Goal: Information Seeking & Learning: Learn about a topic

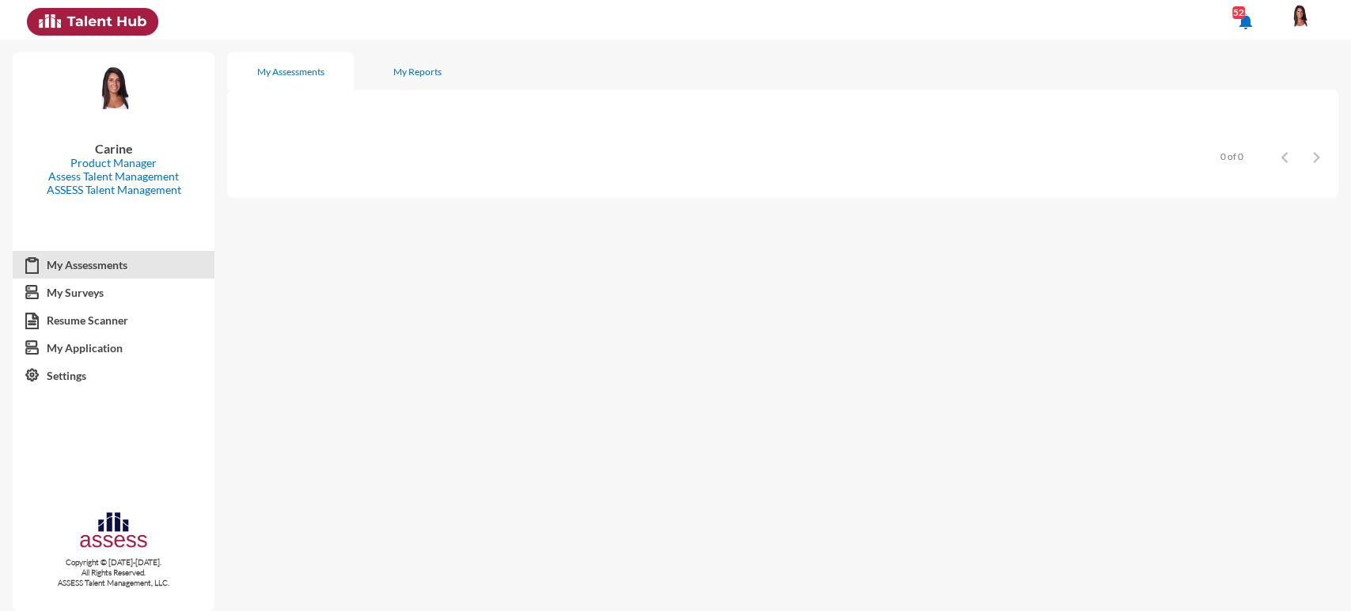
click at [1255, 29] on mat-icon "notifications" at bounding box center [1245, 21] width 19 height 19
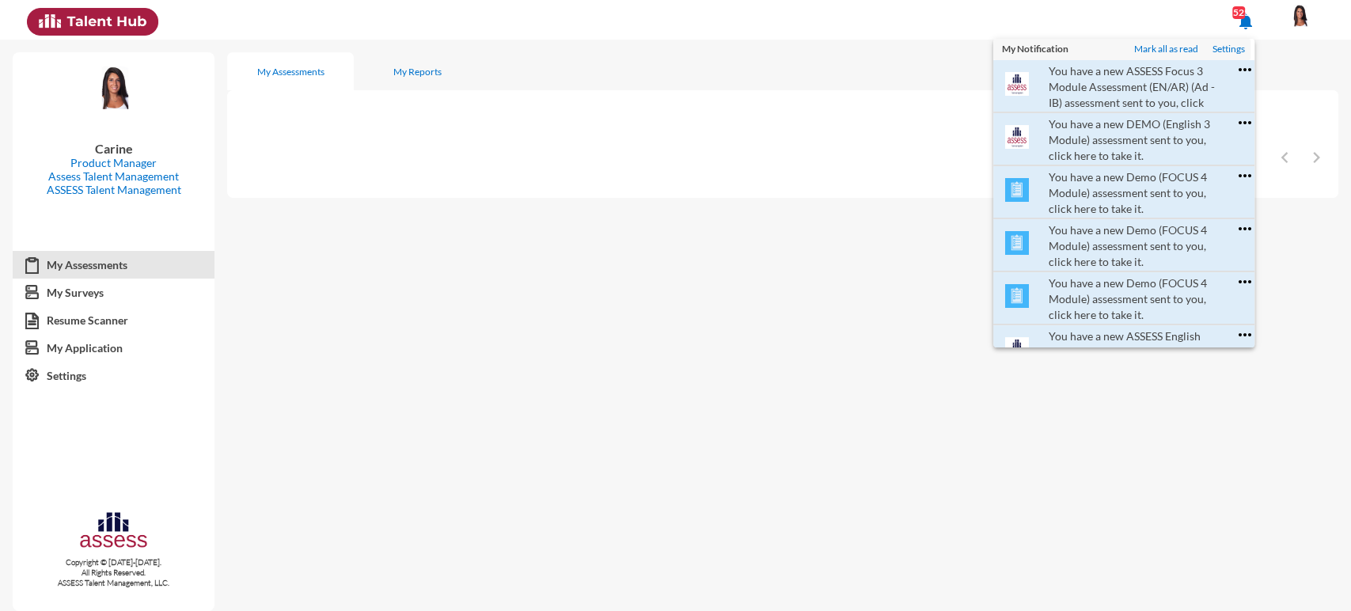
click at [428, 154] on div at bounding box center [675, 305] width 1351 height 611
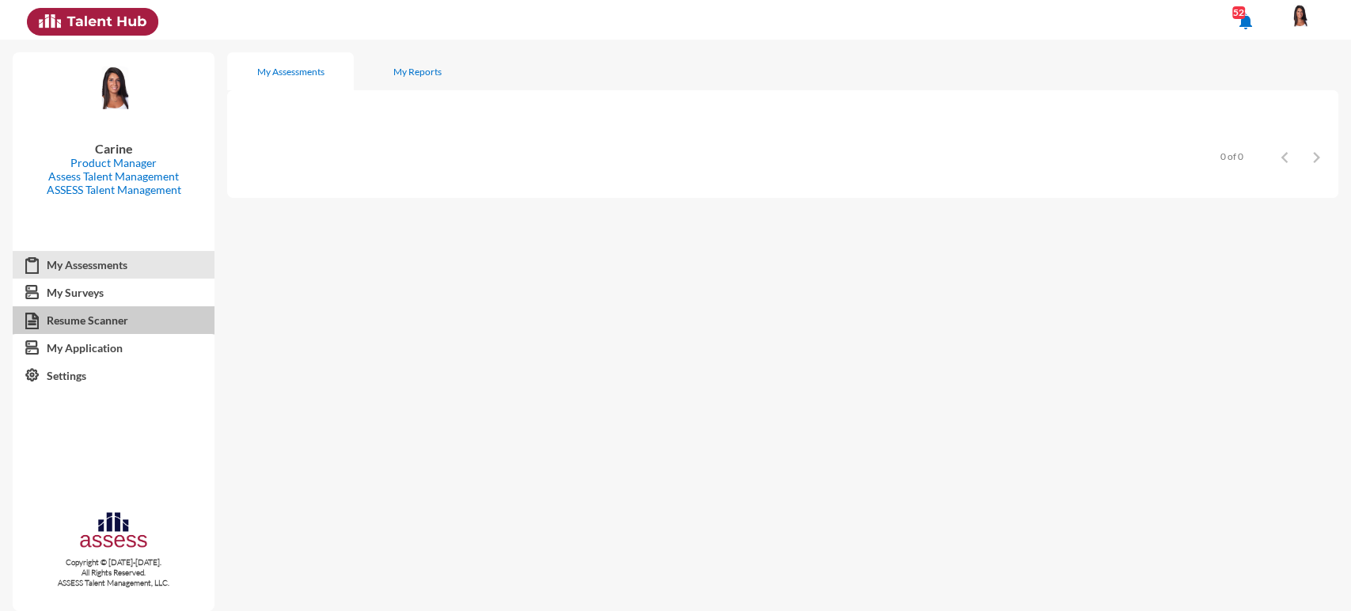
click at [127, 318] on link "Resume Scanner" at bounding box center [114, 320] width 202 height 28
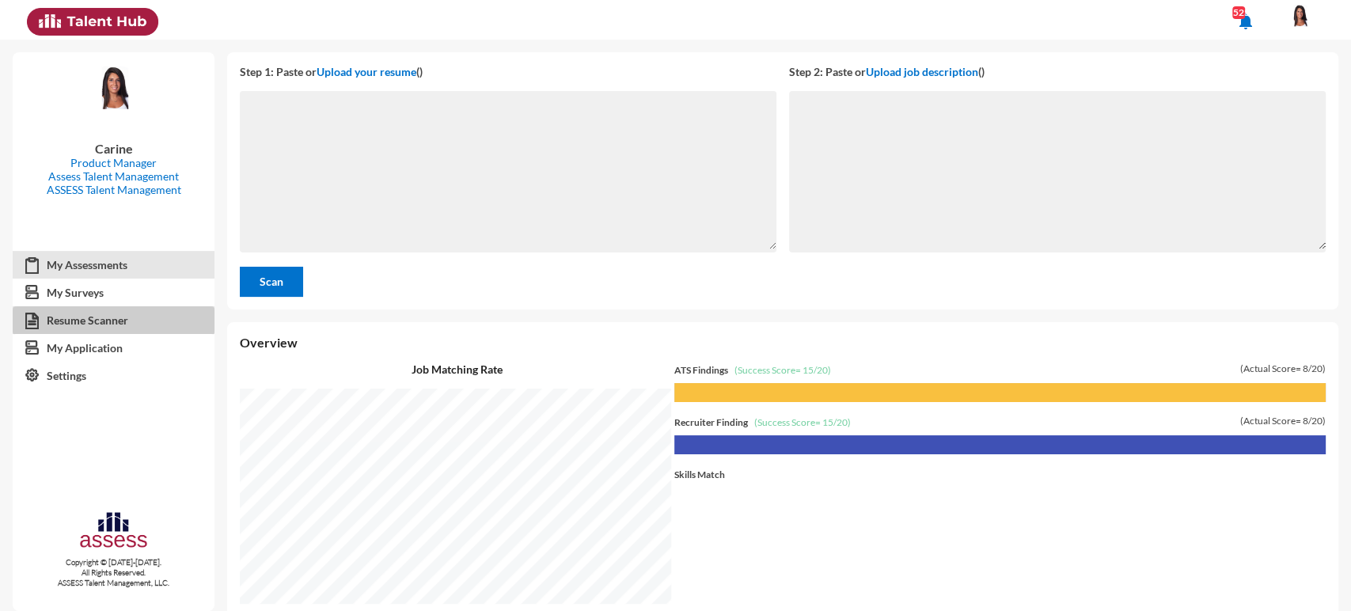
scroll to position [571, 1115]
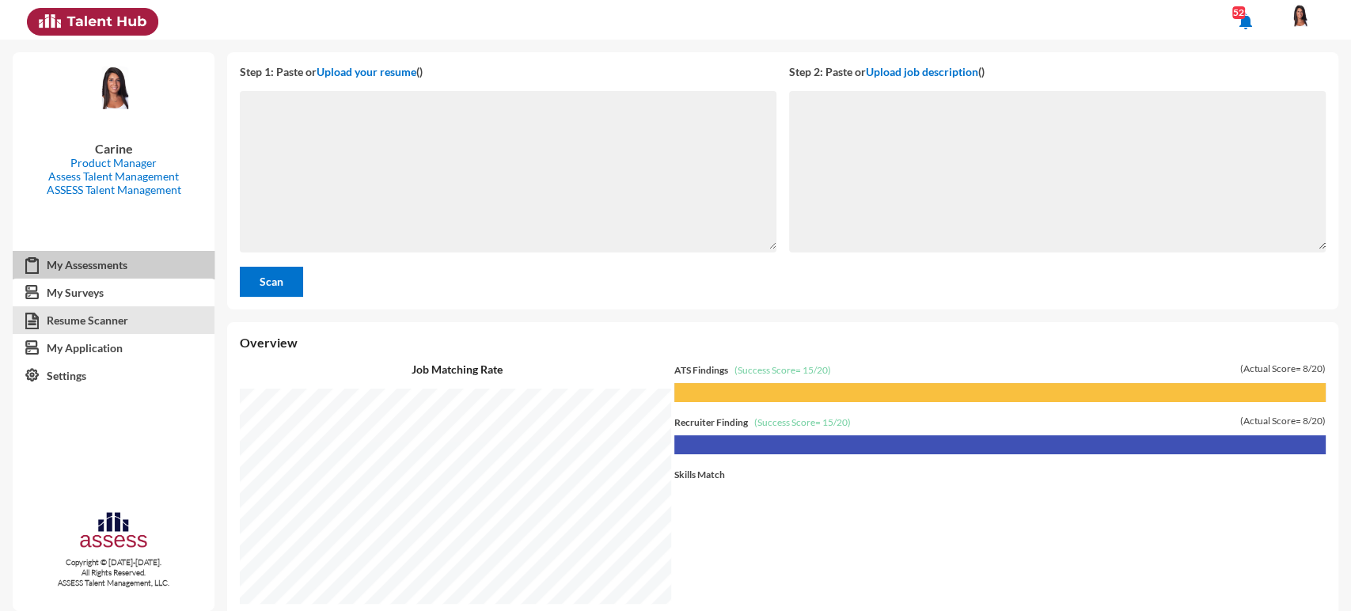
click at [103, 269] on link "My Assessments" at bounding box center [114, 265] width 202 height 28
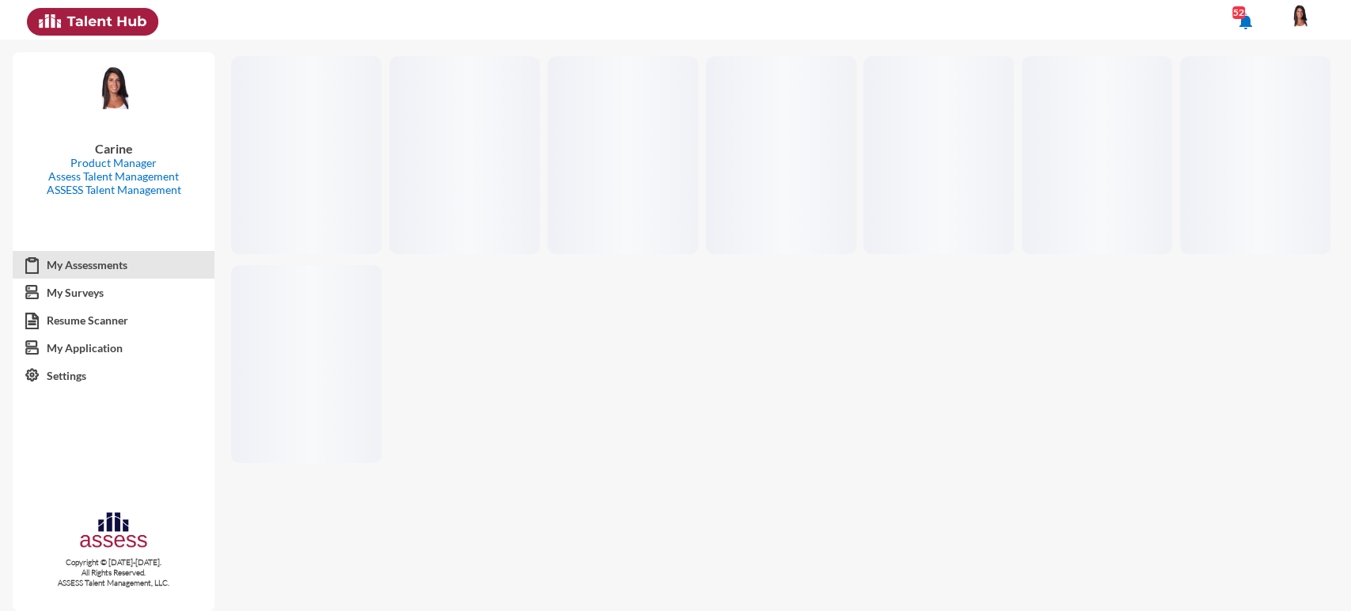
click at [1255, 24] on mat-icon "notifications" at bounding box center [1245, 21] width 19 height 19
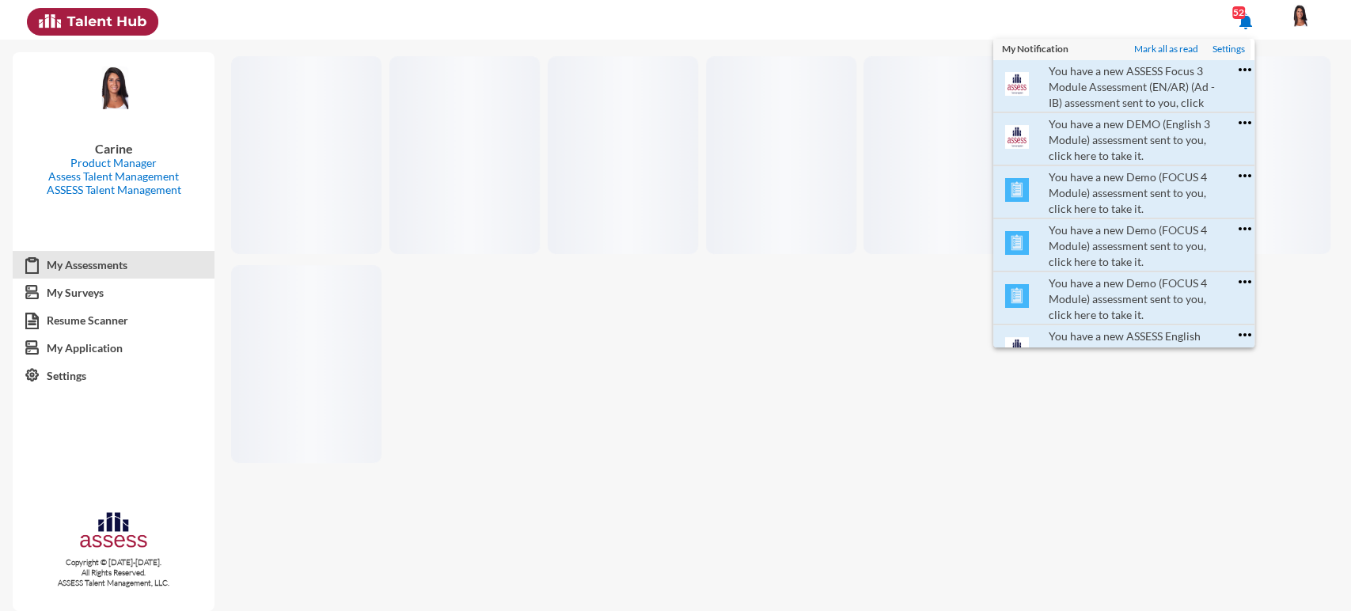
click at [1283, 18] on div at bounding box center [675, 305] width 1351 height 611
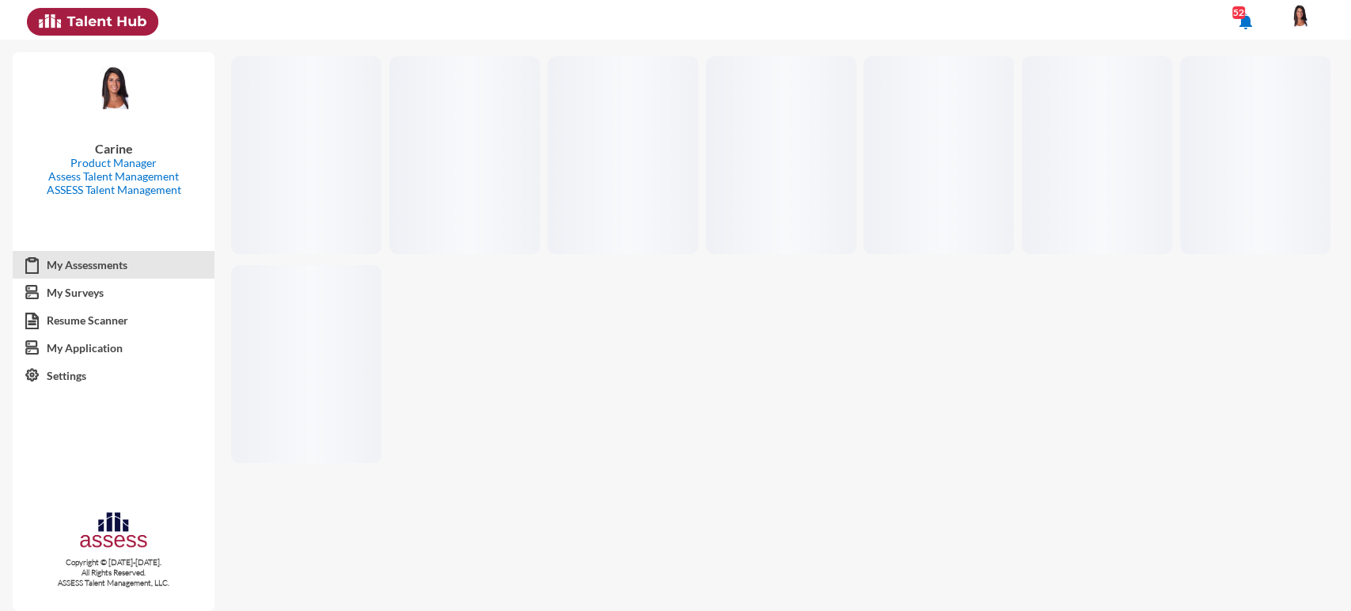
click at [1255, 18] on mat-icon "notifications" at bounding box center [1245, 21] width 19 height 19
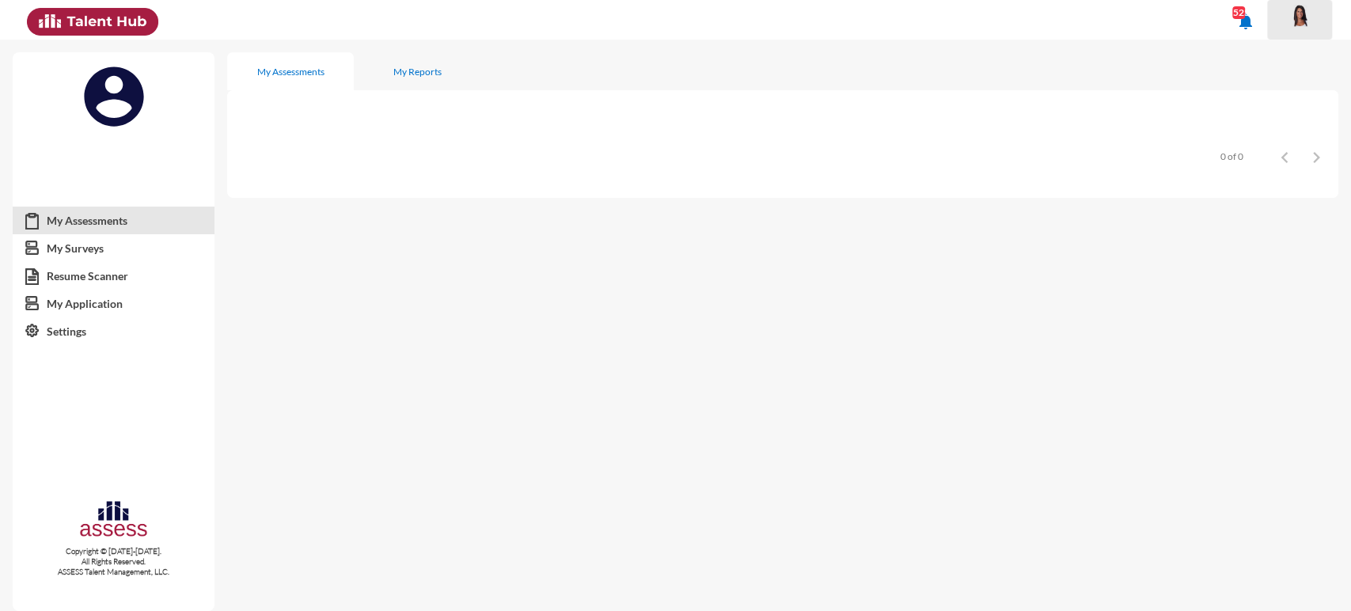
click at [1288, 25] on img at bounding box center [1299, 16] width 32 height 24
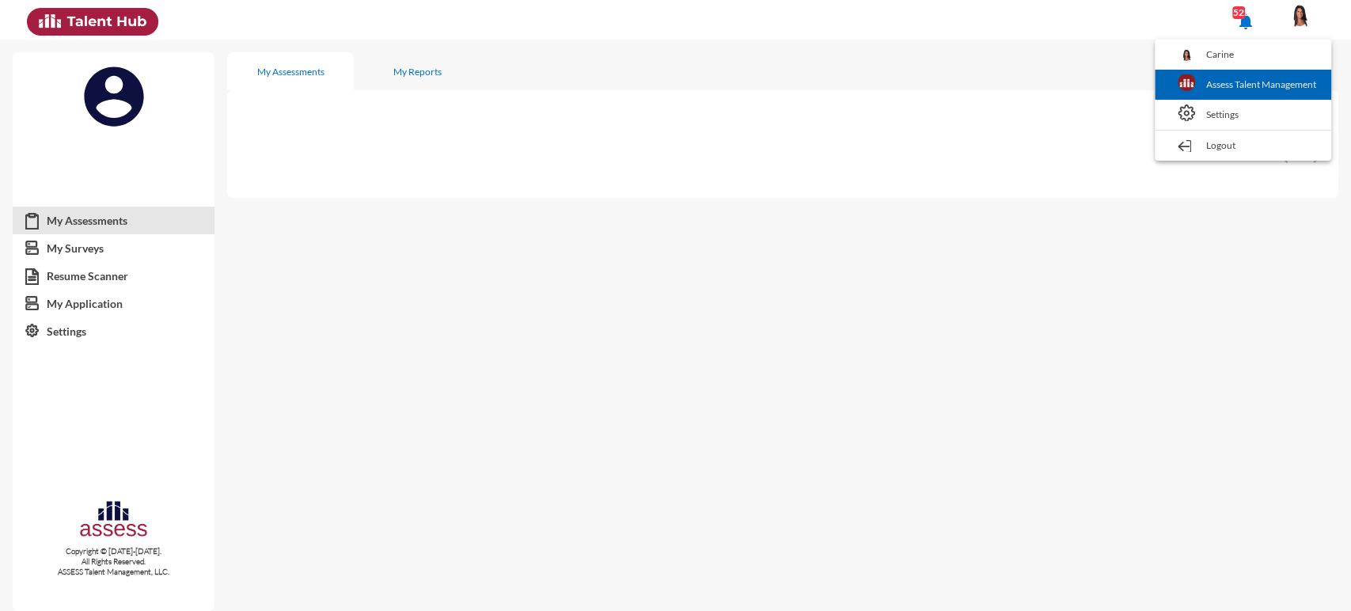
click at [1243, 77] on link "Assess Talent Management" at bounding box center [1242, 85] width 161 height 30
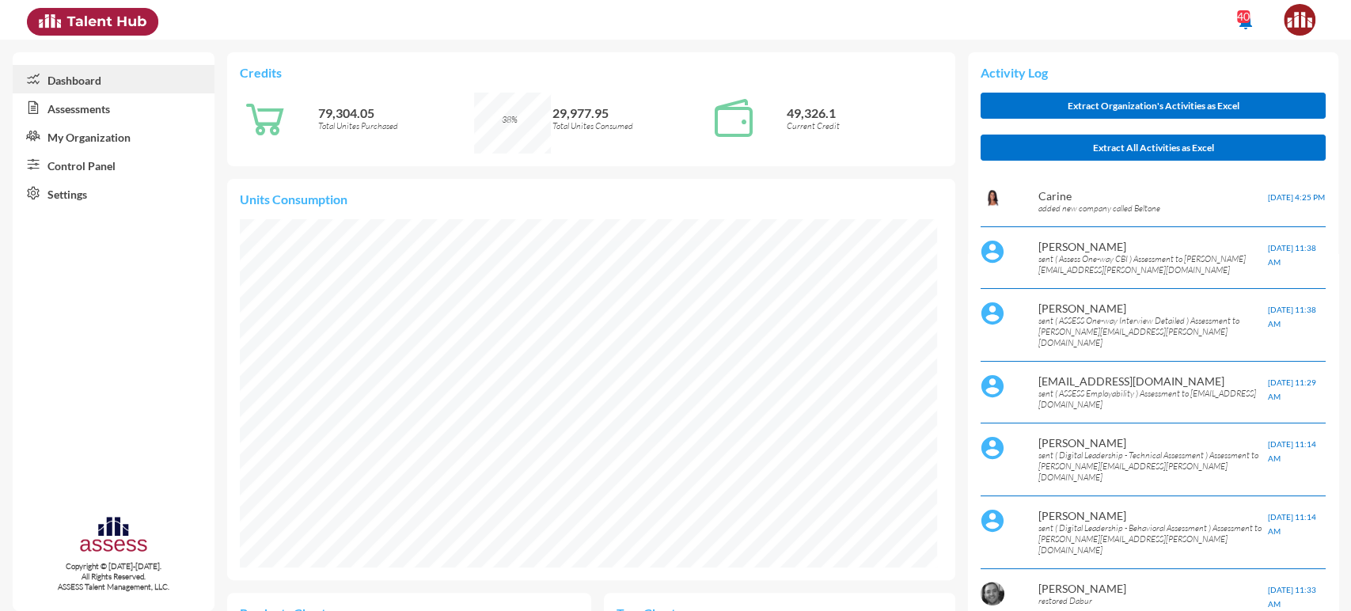
click at [100, 169] on link "Control Panel" at bounding box center [114, 164] width 202 height 28
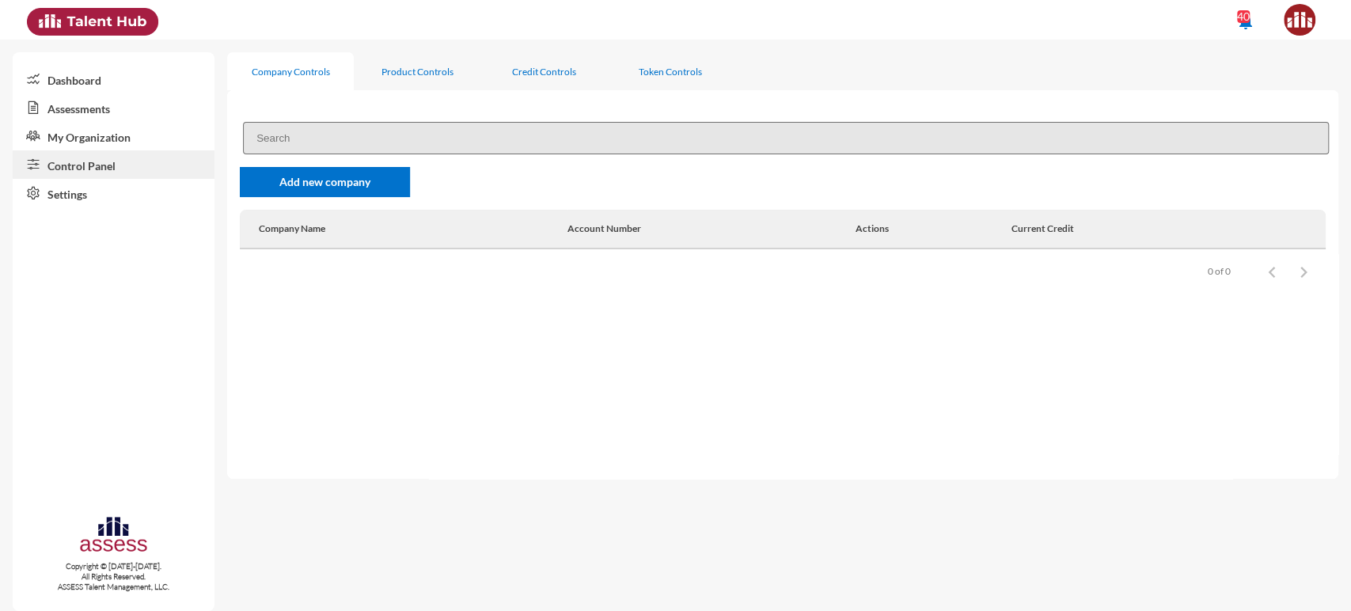
click at [360, 128] on input at bounding box center [786, 138] width 1086 height 32
type input "pas"
click at [397, 70] on div "Product Controls" at bounding box center [417, 72] width 72 height 12
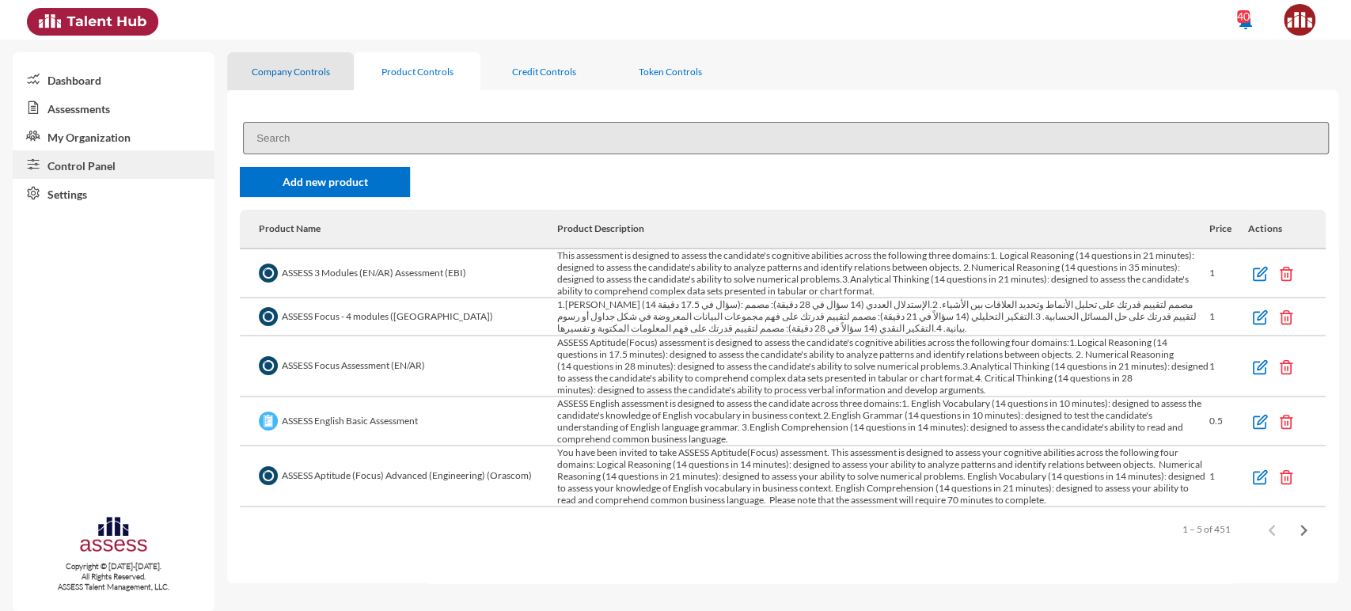
click at [282, 63] on div "Company Controls" at bounding box center [290, 71] width 127 height 38
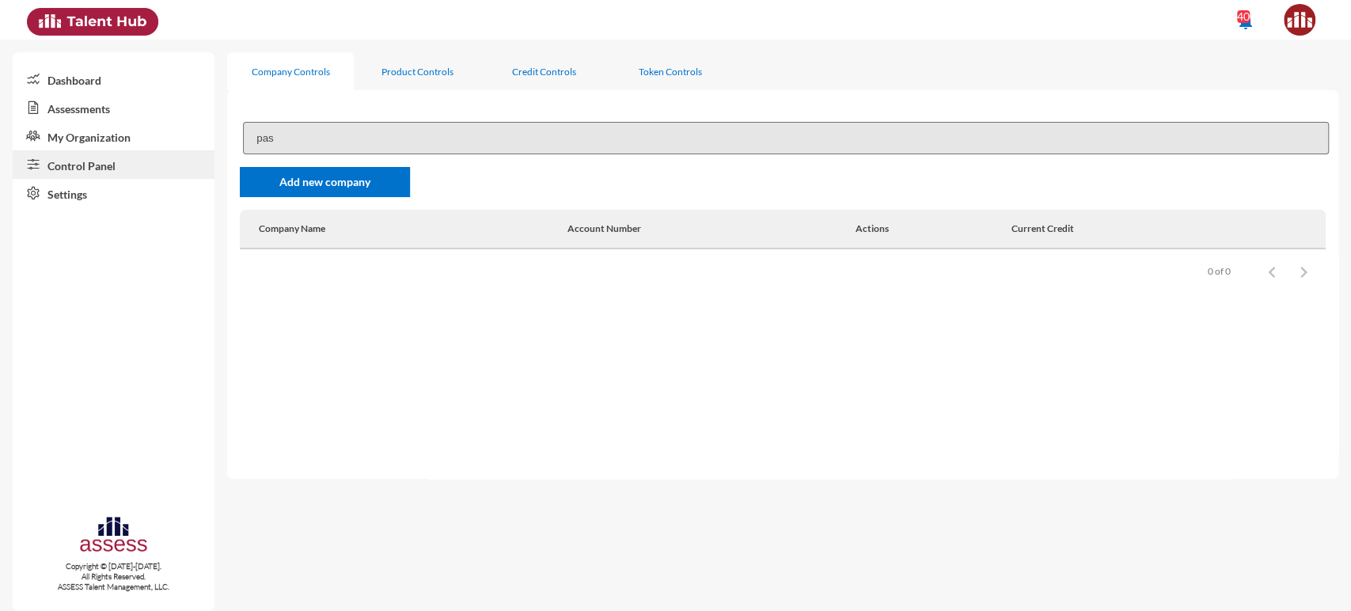
click at [279, 149] on input "pas" at bounding box center [786, 138] width 1086 height 32
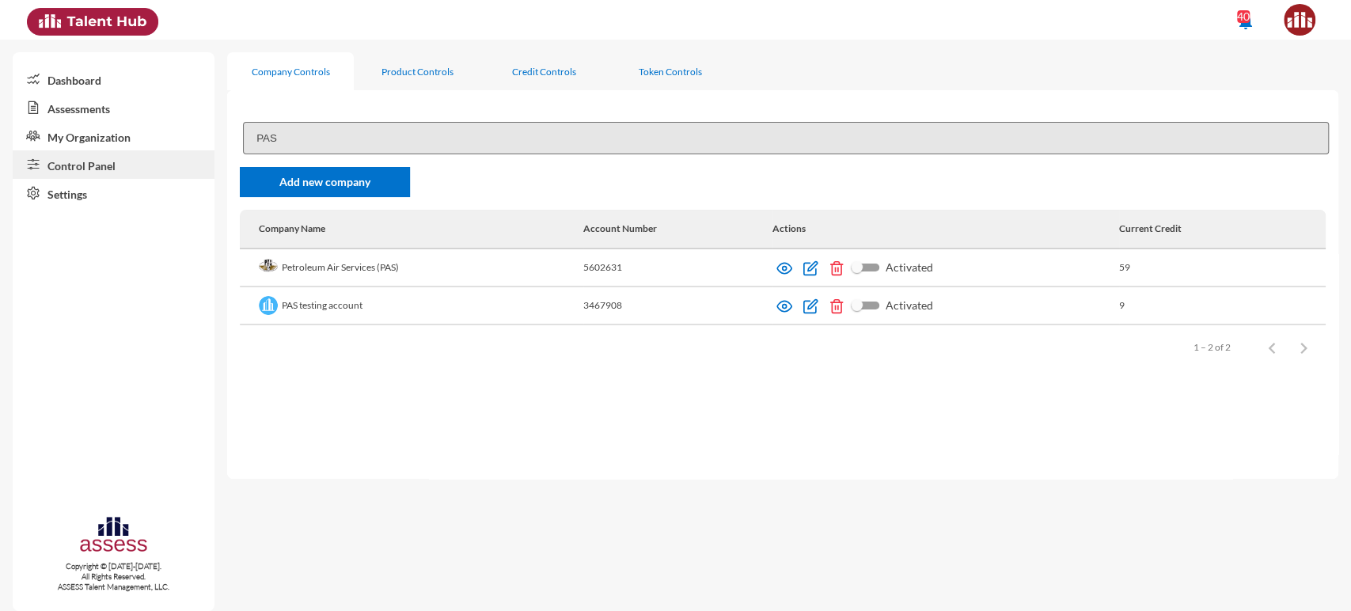
type input "PAS"
click at [787, 267] on img at bounding box center [784, 268] width 16 height 16
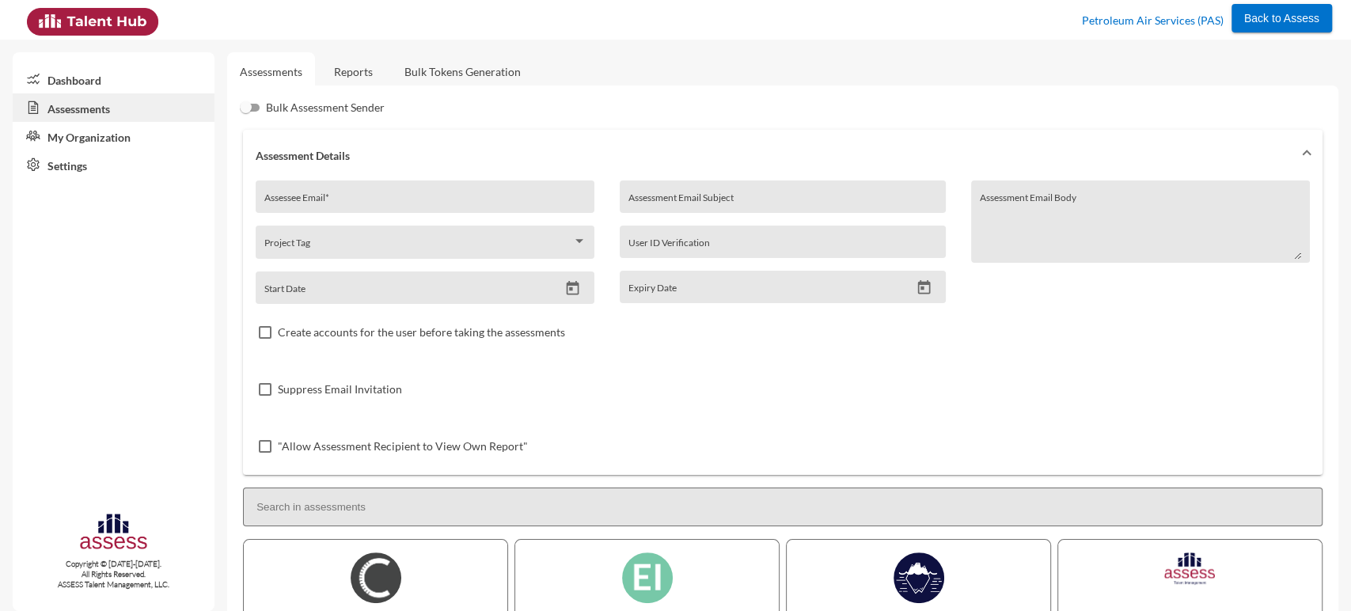
click at [359, 70] on link "Reports" at bounding box center [353, 71] width 64 height 39
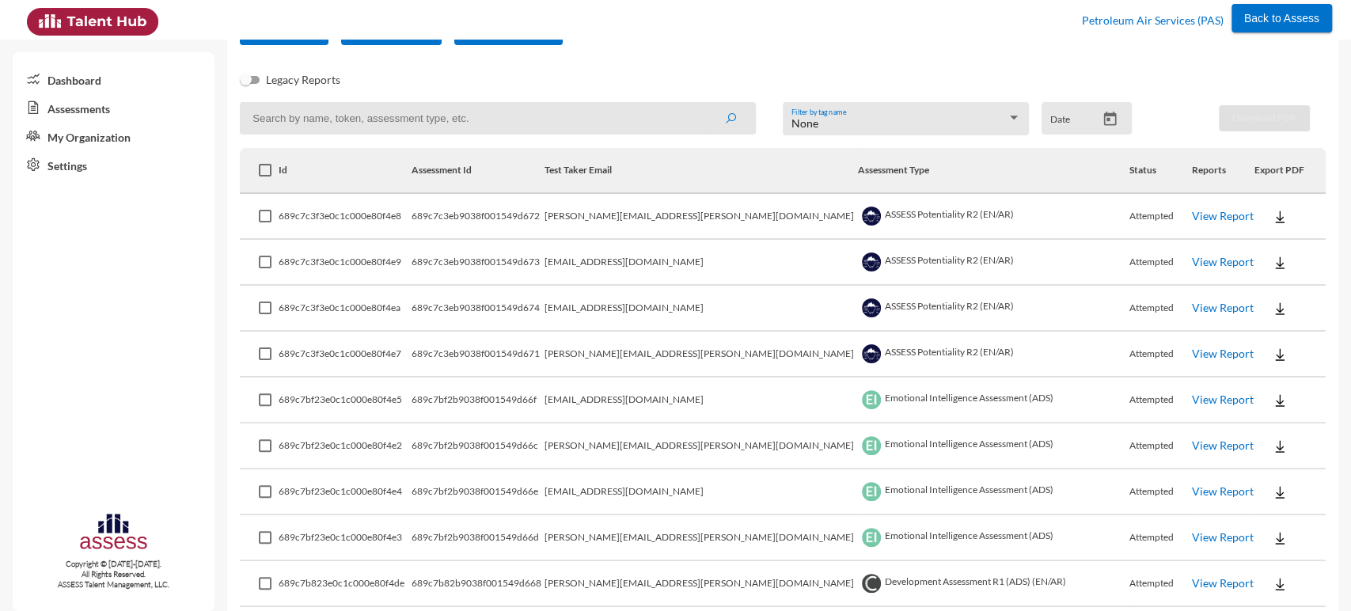
scroll to position [167, 0]
click at [1272, 263] on img at bounding box center [1280, 261] width 16 height 16
click at [684, 332] on div at bounding box center [675, 305] width 1351 height 611
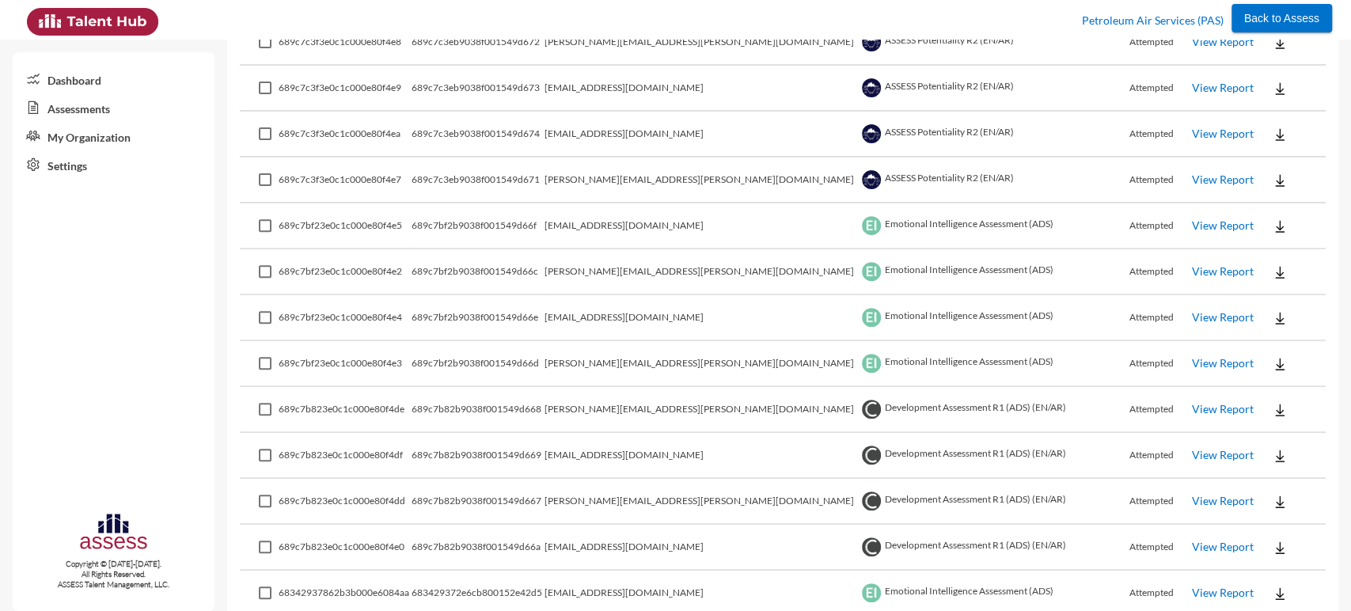
scroll to position [340, 0]
click at [690, 410] on td "[PERSON_NAME][EMAIL_ADDRESS][PERSON_NAME][DOMAIN_NAME]" at bounding box center [700, 409] width 313 height 46
click at [858, 442] on td "Development Assessment R1 (ADS) (EN/AR)" at bounding box center [993, 455] width 271 height 46
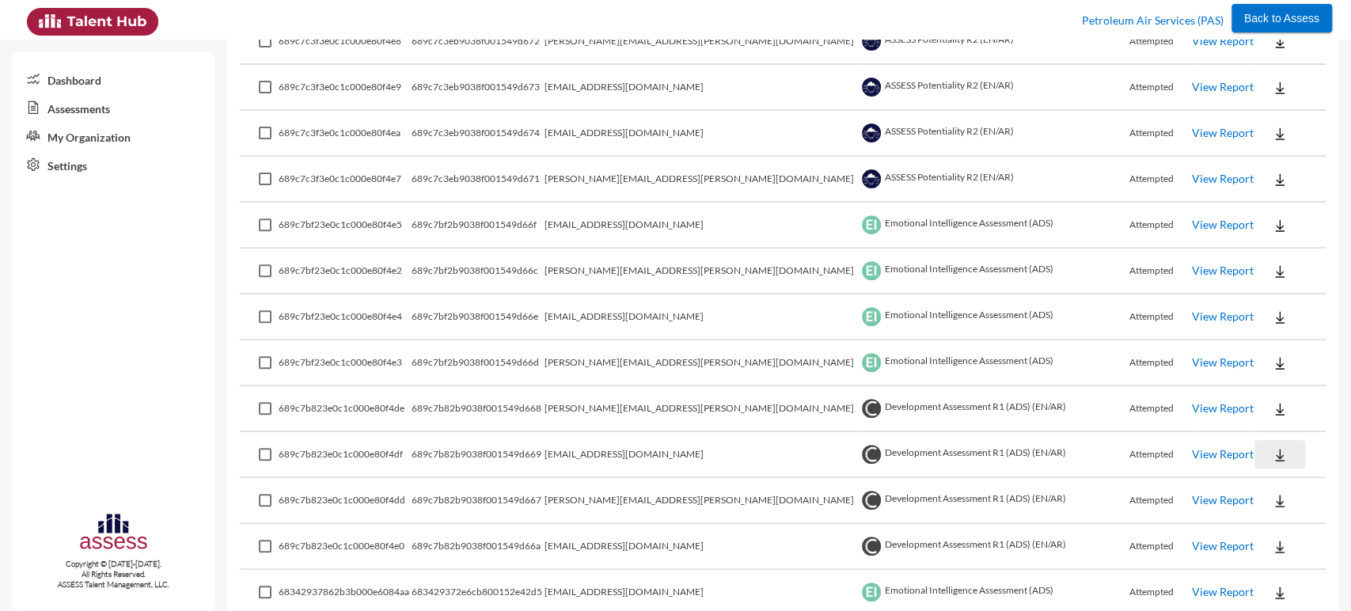
click at [1272, 457] on img at bounding box center [1280, 455] width 16 height 16
click at [1255, 480] on button "OCM / EN" at bounding box center [1288, 483] width 124 height 30
click at [1192, 452] on link "View Report" at bounding box center [1223, 453] width 62 height 13
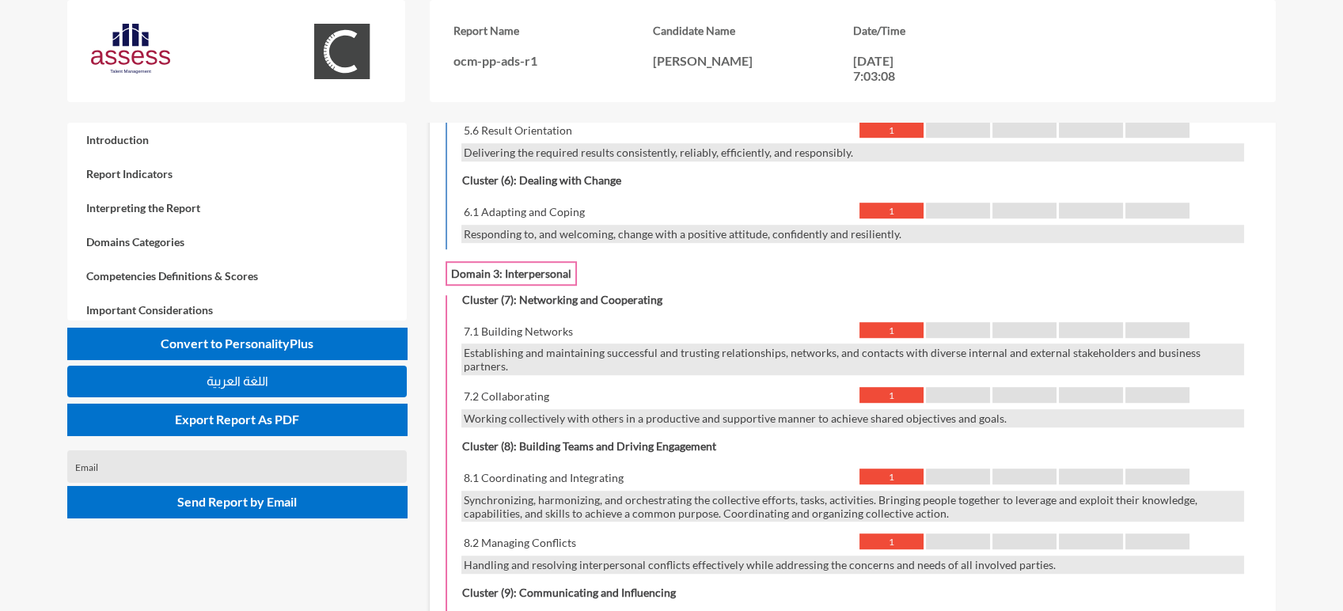
scroll to position [2221, 0]
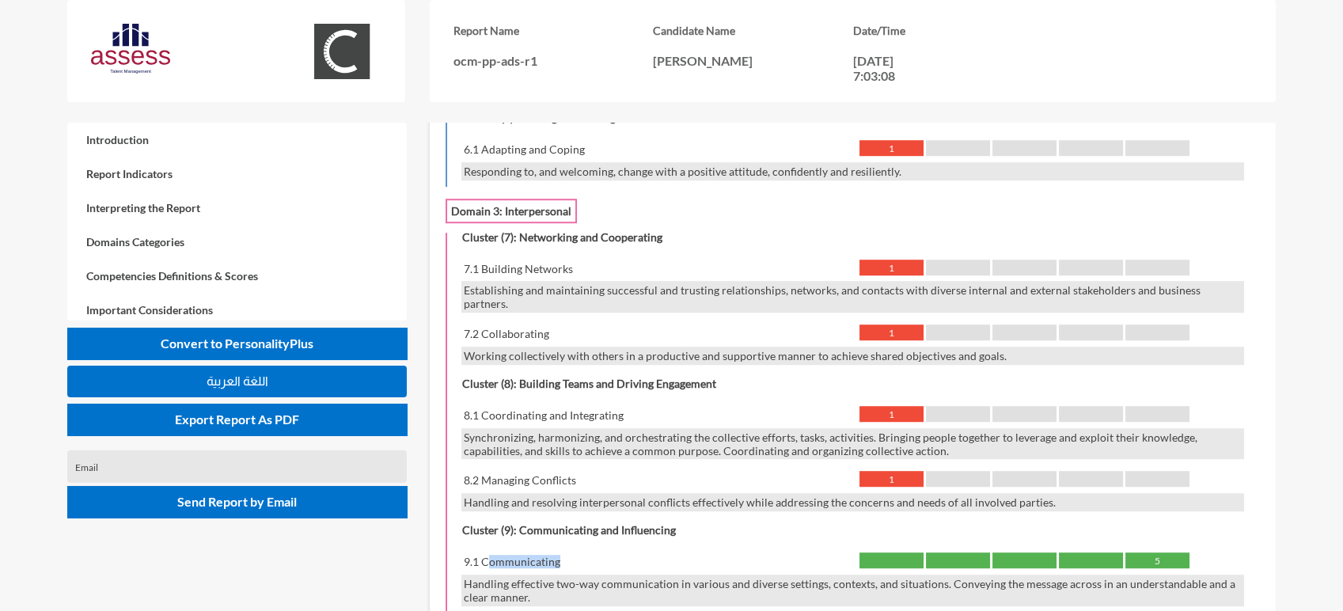
drag, startPoint x: 487, startPoint y: 533, endPoint x: 563, endPoint y: 529, distance: 76.1
click at [563, 552] on div "9.1 Communicating" at bounding box center [657, 561] width 392 height 18
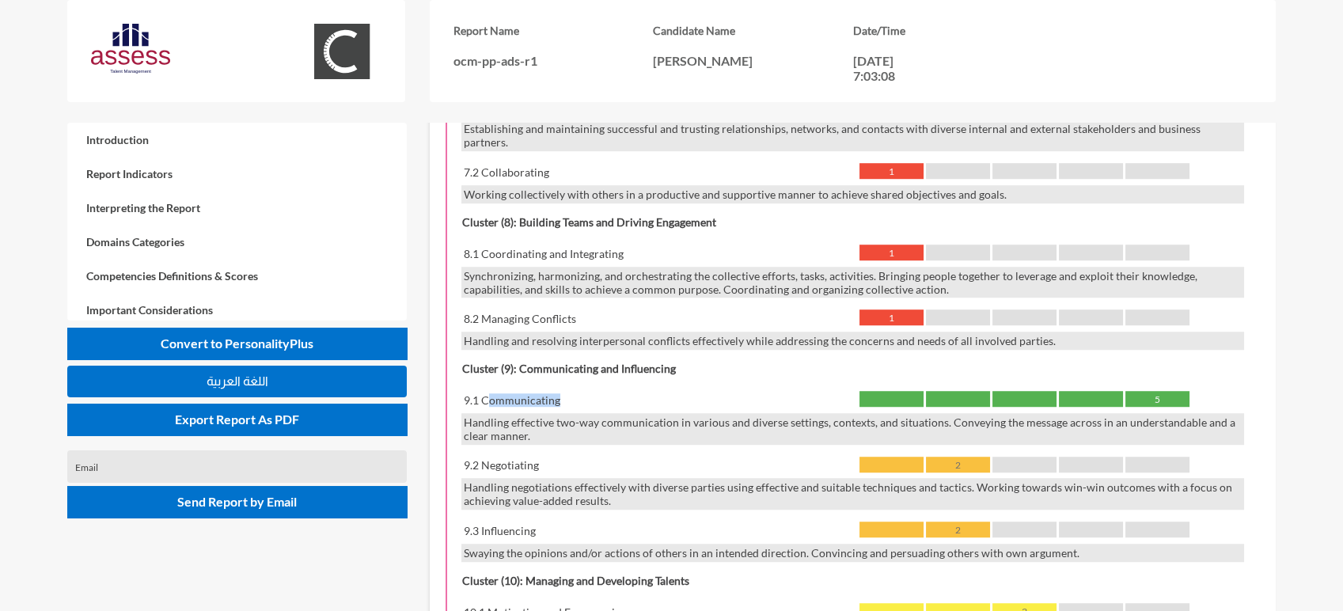
scroll to position [2385, 0]
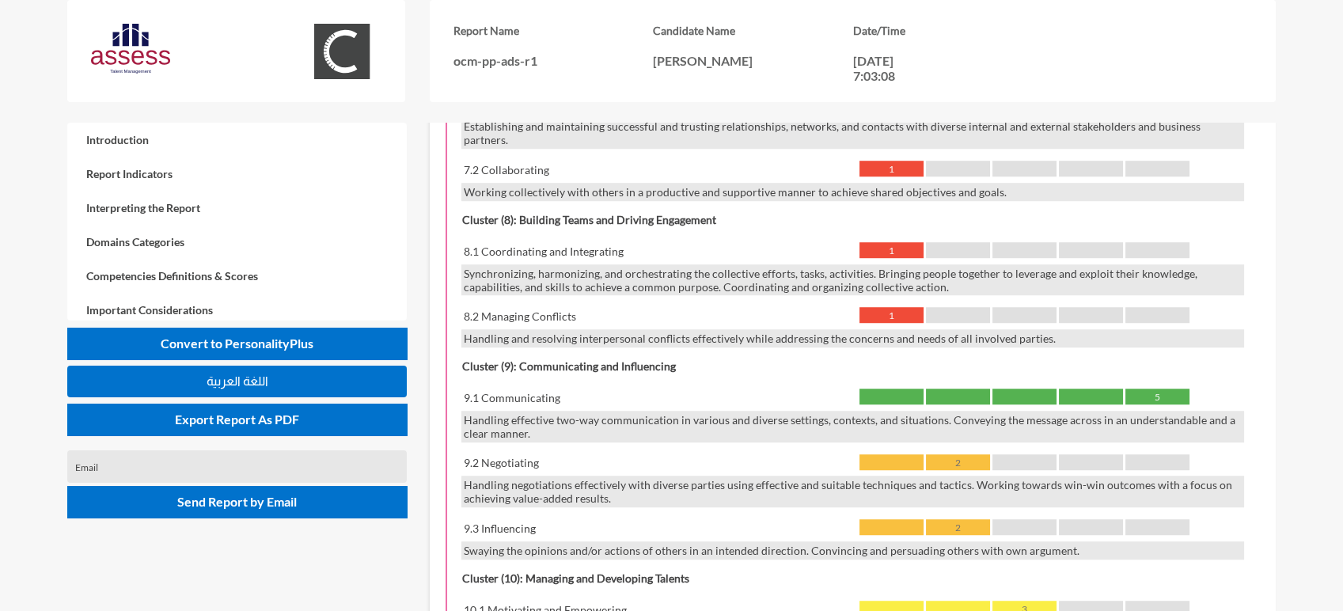
click at [495, 476] on div "Handling negotiations effectively with diverse parties using effective and suit…" at bounding box center [852, 492] width 783 height 32
drag, startPoint x: 487, startPoint y: 499, endPoint x: 531, endPoint y: 499, distance: 44.3
click at [531, 519] on div "9.3 Influencing" at bounding box center [657, 528] width 392 height 18
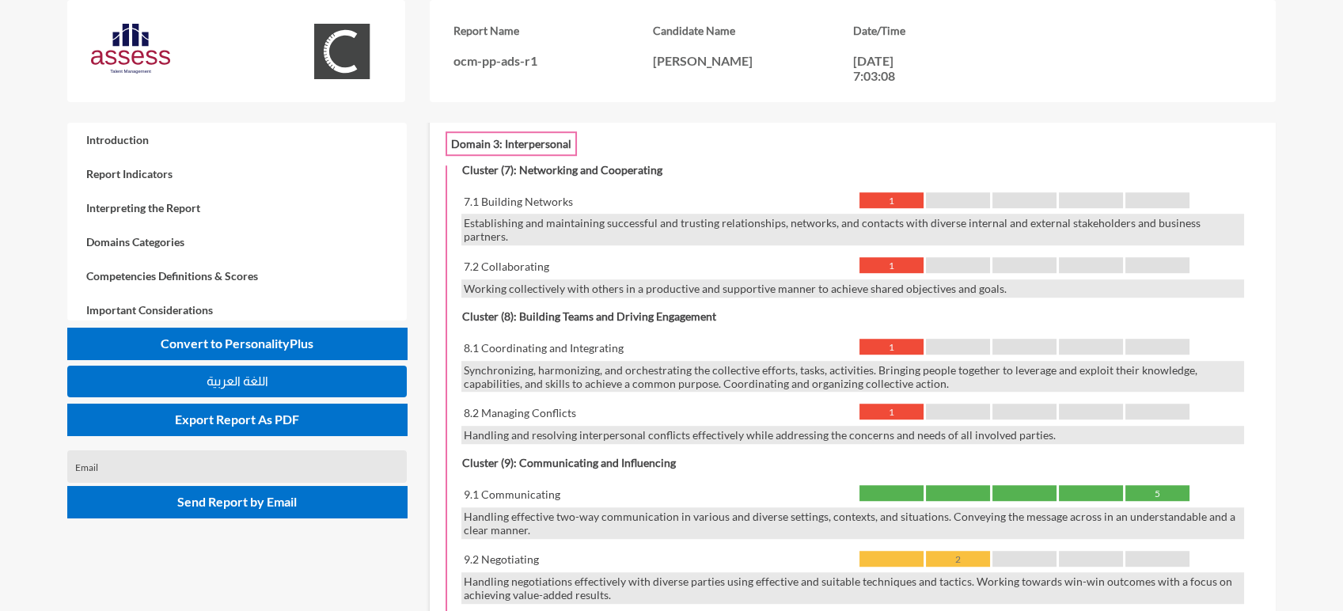
scroll to position [2285, 0]
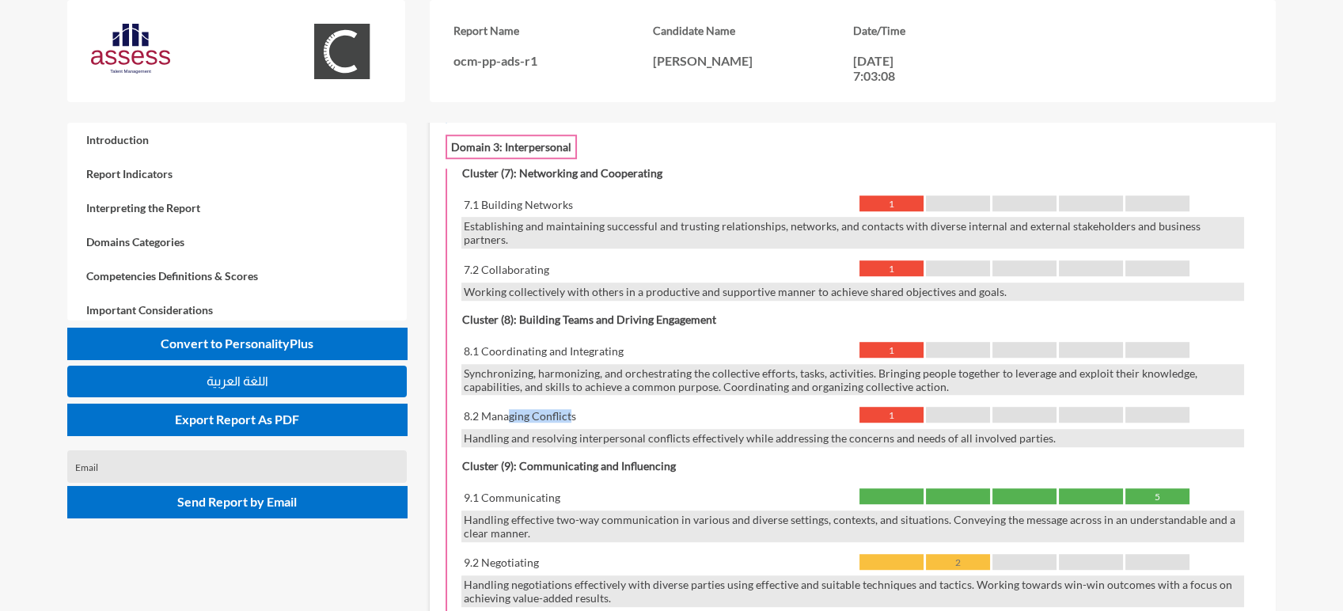
drag, startPoint x: 508, startPoint y: 388, endPoint x: 570, endPoint y: 386, distance: 61.7
click at [570, 407] on div "8.2 Managing Conflicts" at bounding box center [657, 416] width 392 height 18
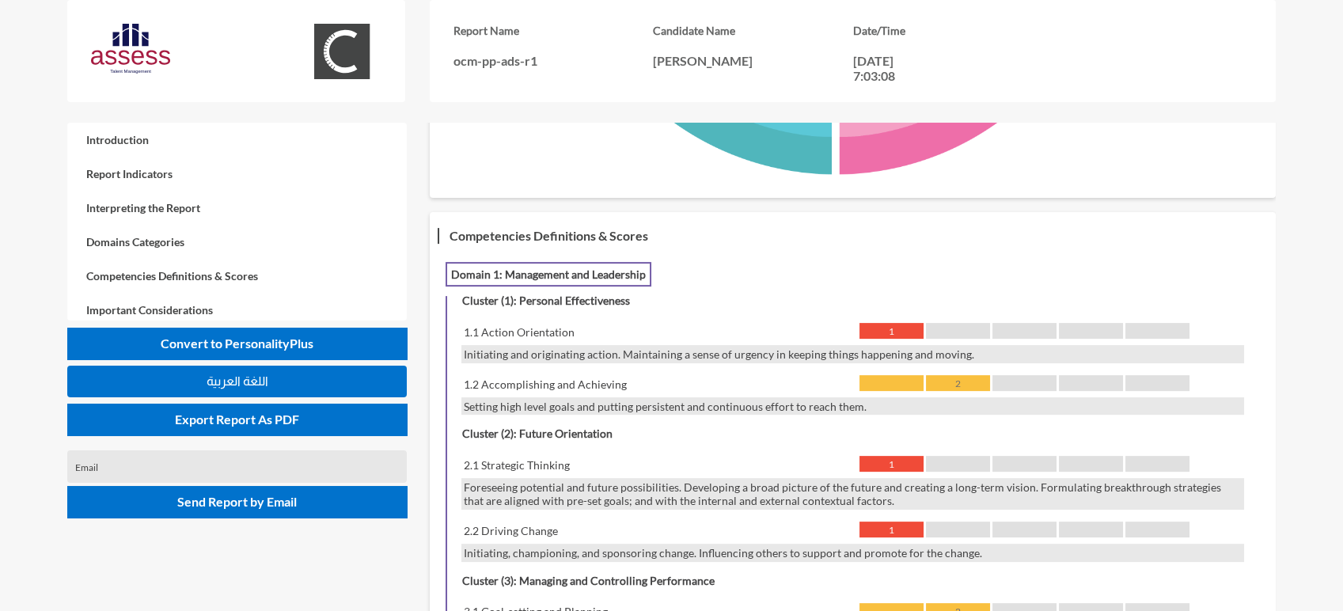
scroll to position [1080, 0]
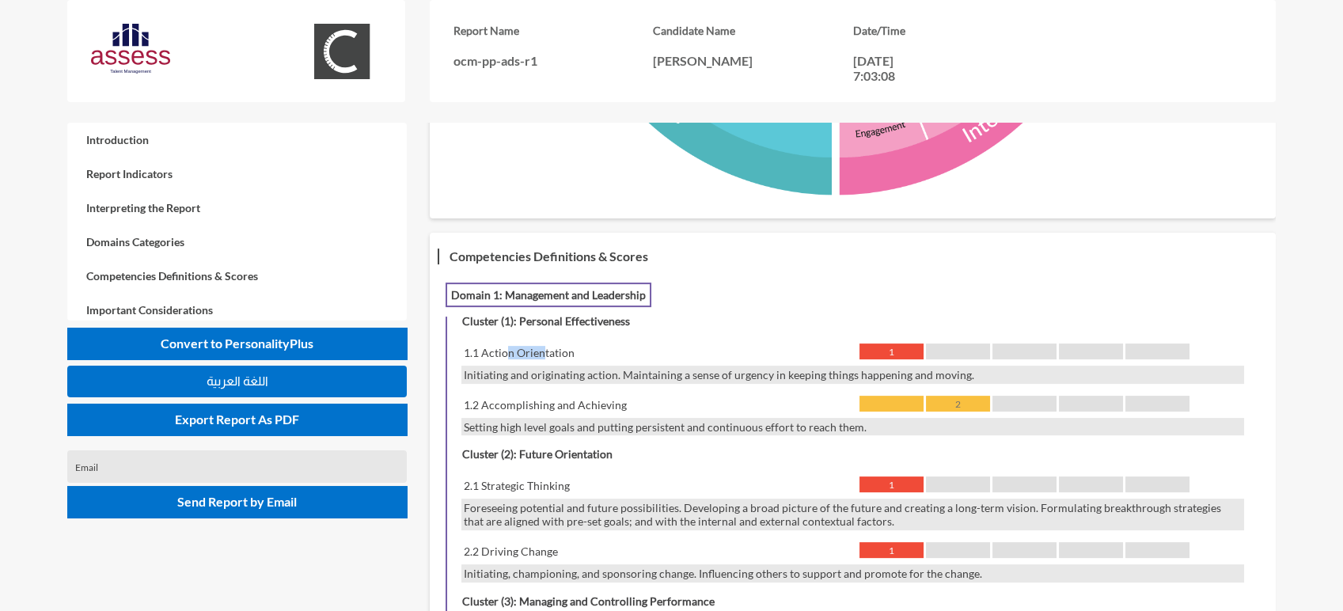
drag, startPoint x: 506, startPoint y: 334, endPoint x: 542, endPoint y: 335, distance: 35.6
click at [542, 343] on div "1.1 Action Orientation" at bounding box center [657, 352] width 392 height 18
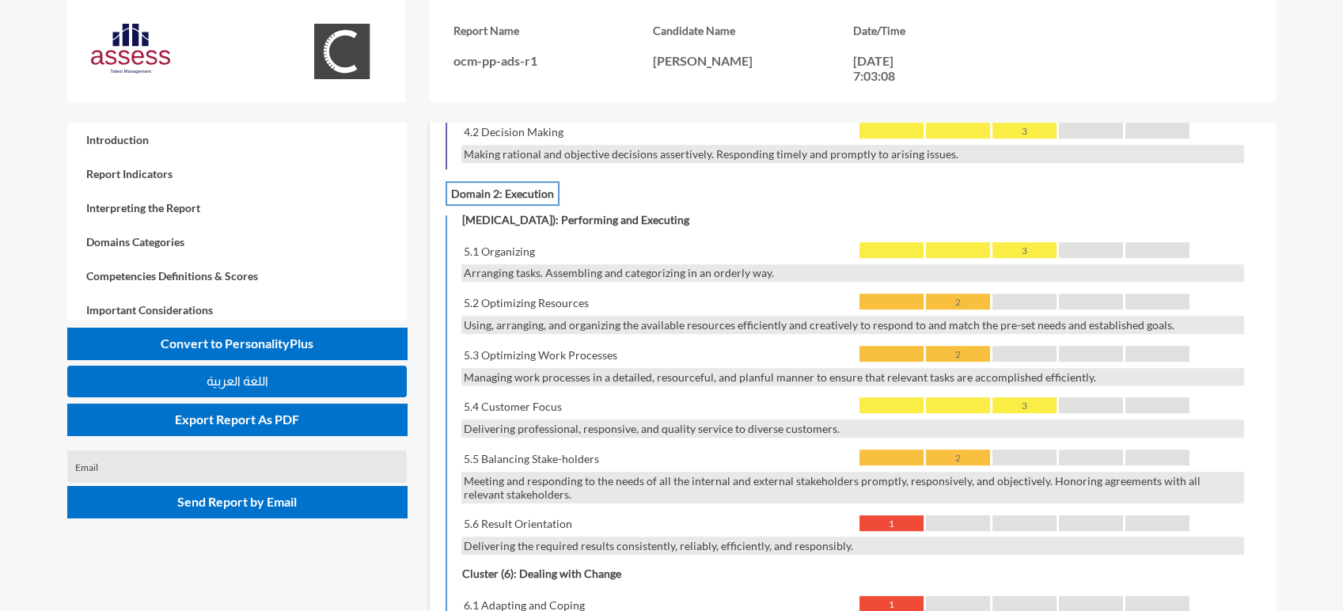
scroll to position [1768, 0]
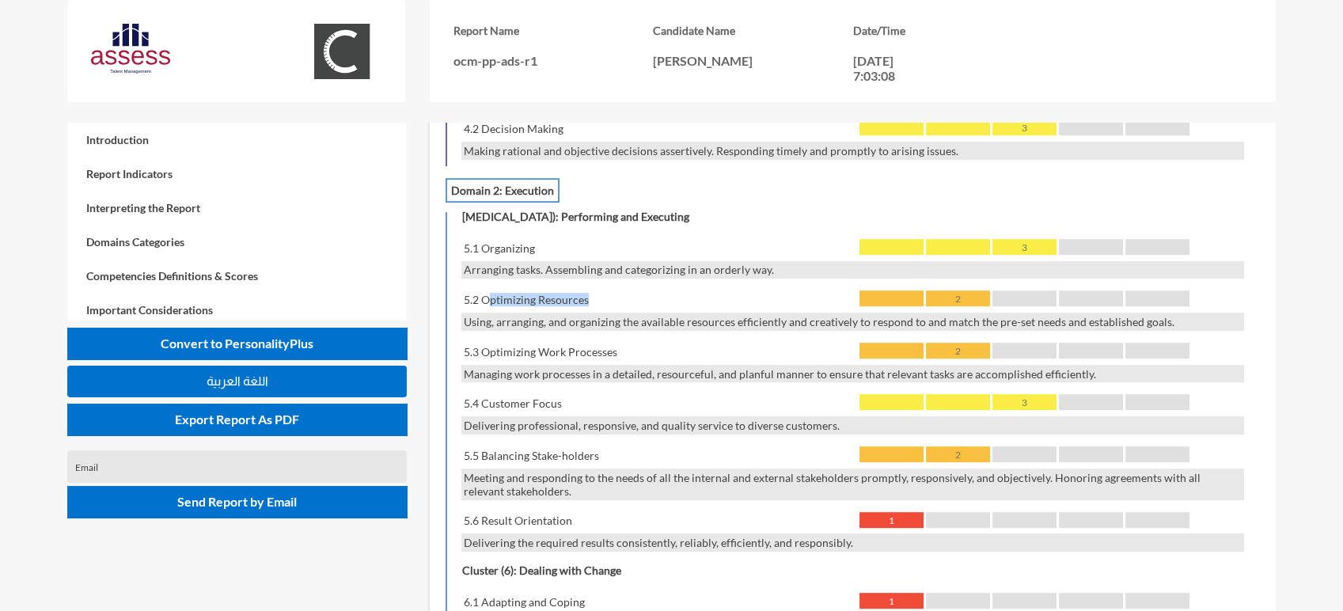
drag, startPoint x: 490, startPoint y: 288, endPoint x: 586, endPoint y: 286, distance: 95.8
click at [586, 290] on div "5.2 Optimizing Resources" at bounding box center [657, 299] width 392 height 18
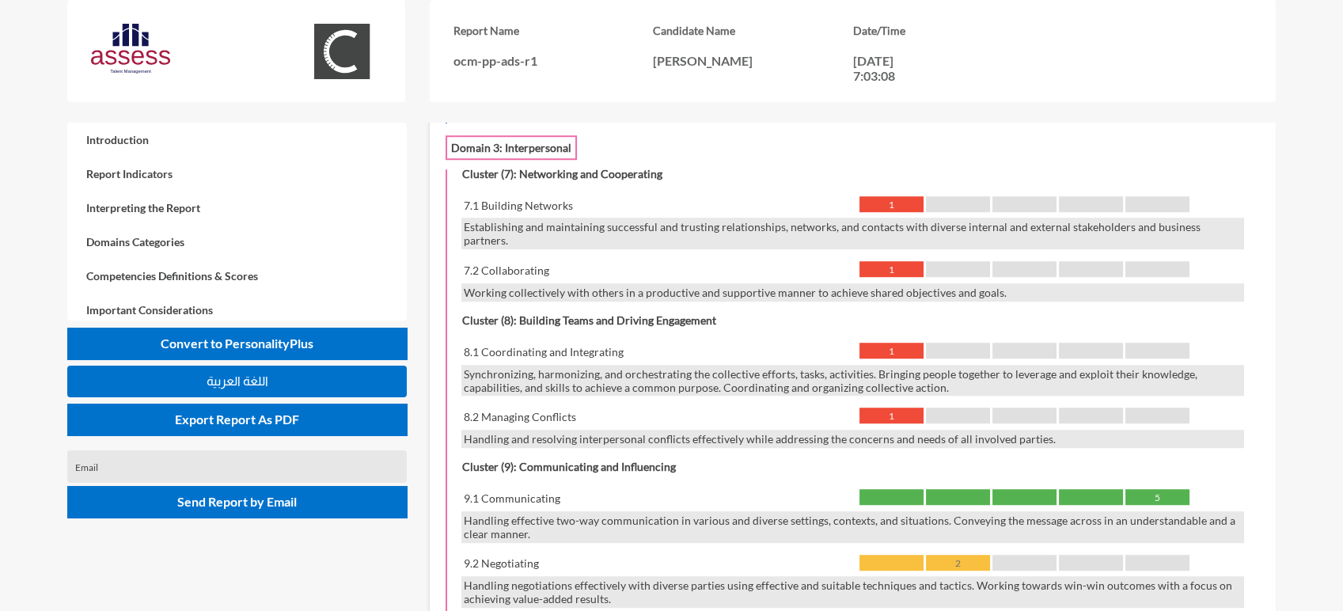
click at [570, 408] on div "8.2 Managing Conflicts" at bounding box center [657, 417] width 392 height 18
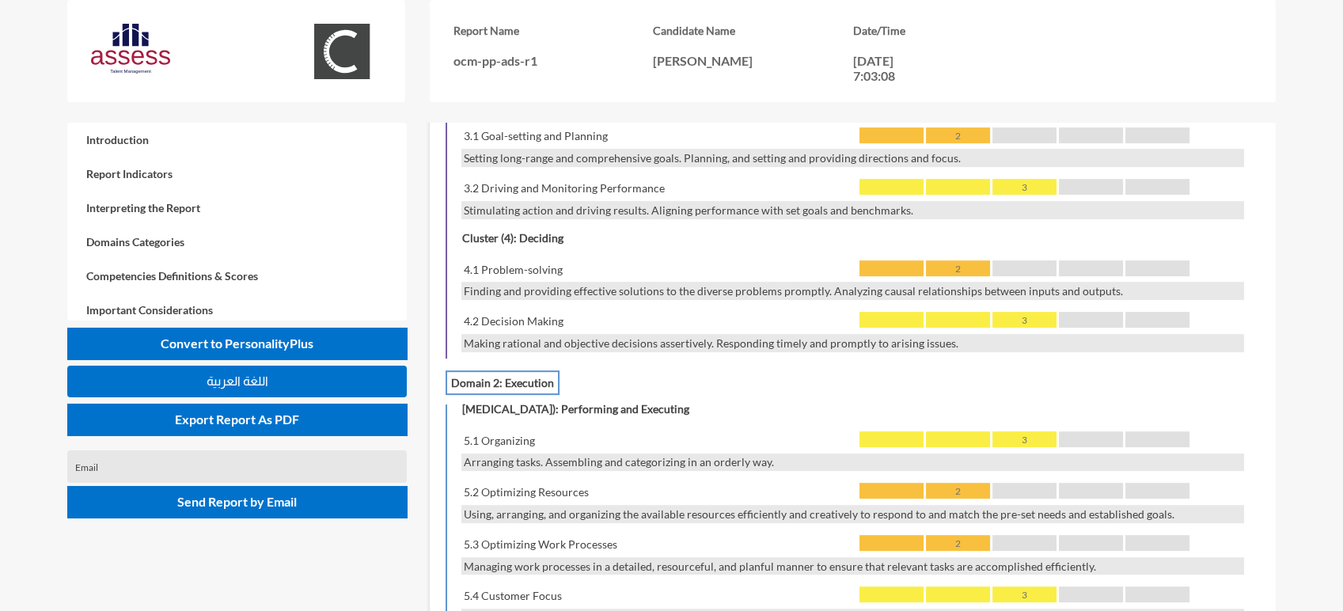
scroll to position [2657, 0]
